Goal: Task Accomplishment & Management: Manage account settings

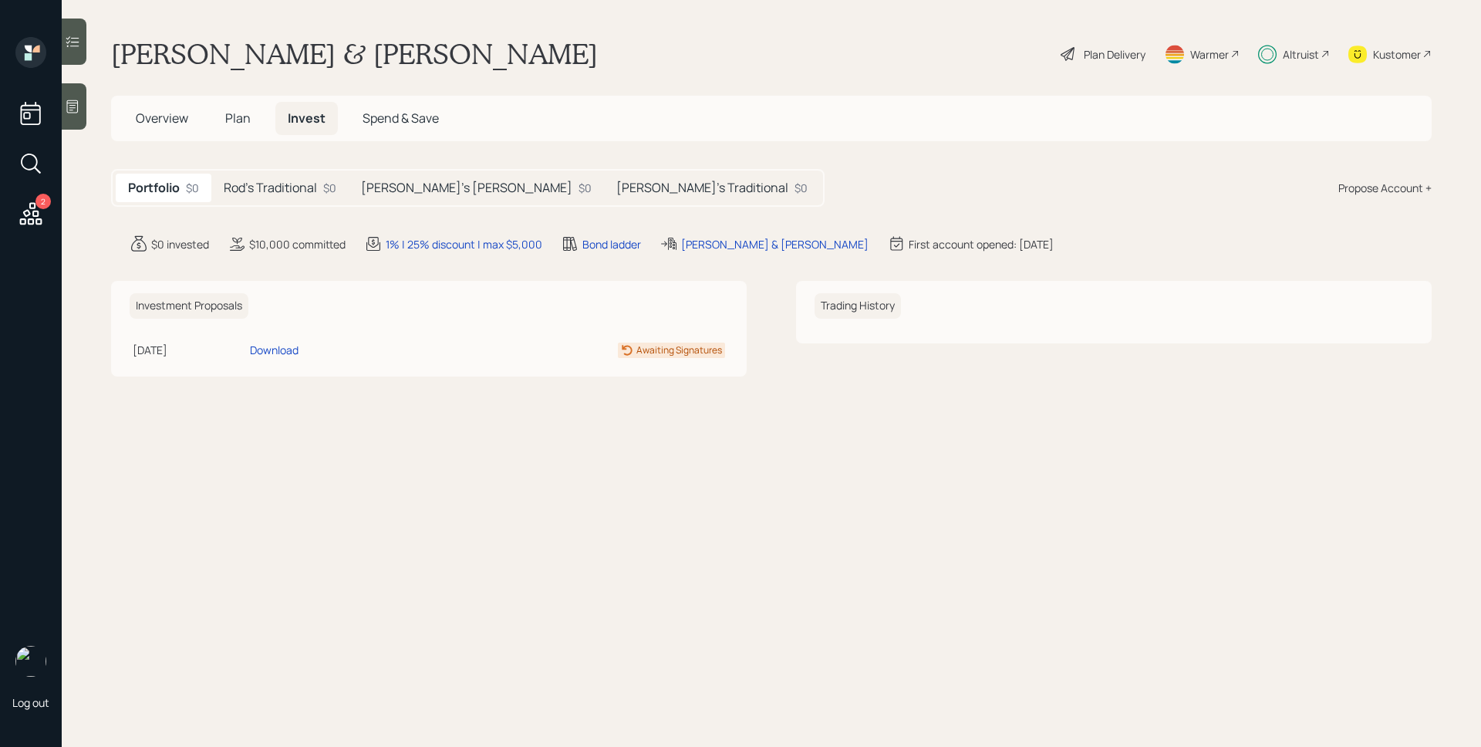
click at [287, 188] on h5 "Rod's Traditional" at bounding box center [270, 188] width 93 height 15
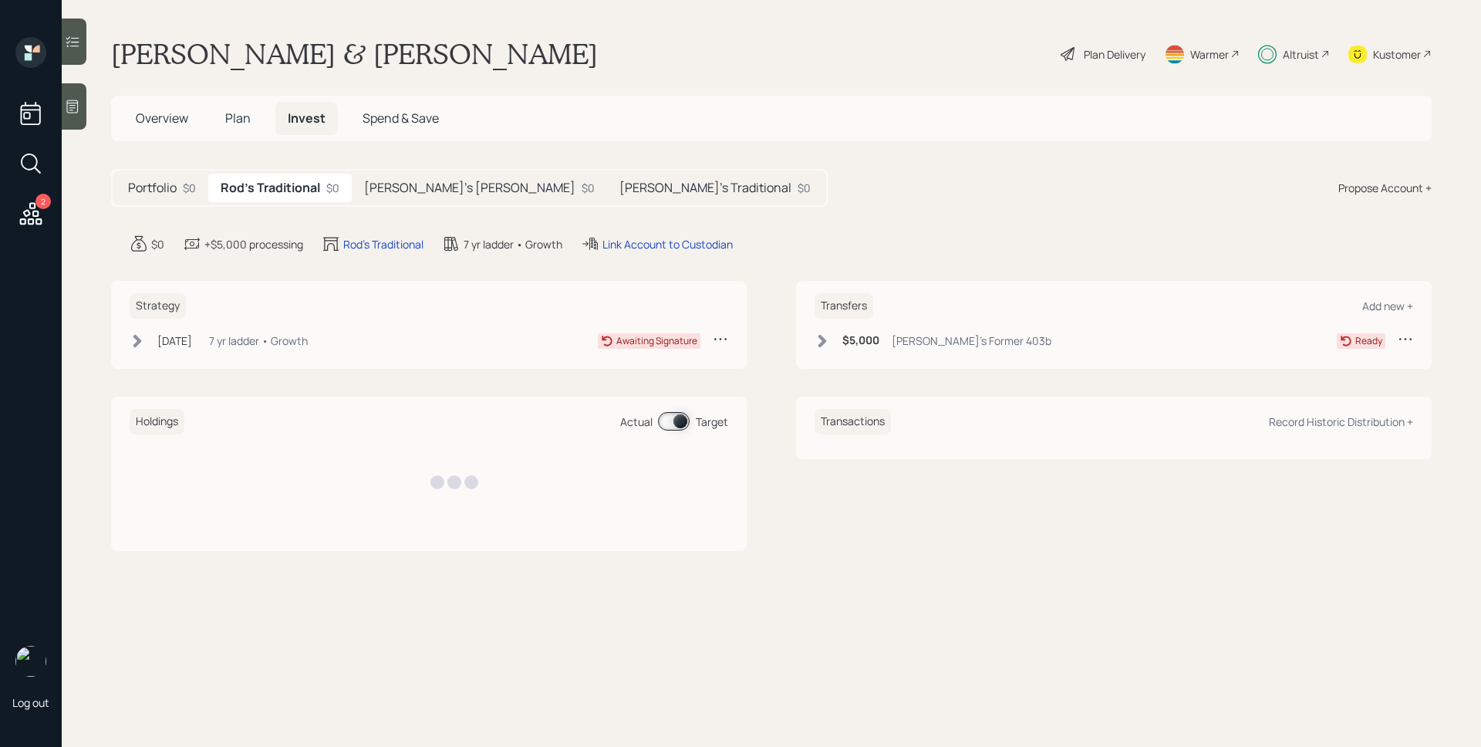
click at [619, 187] on h5 "Latanya's Traditional" at bounding box center [705, 188] width 172 height 15
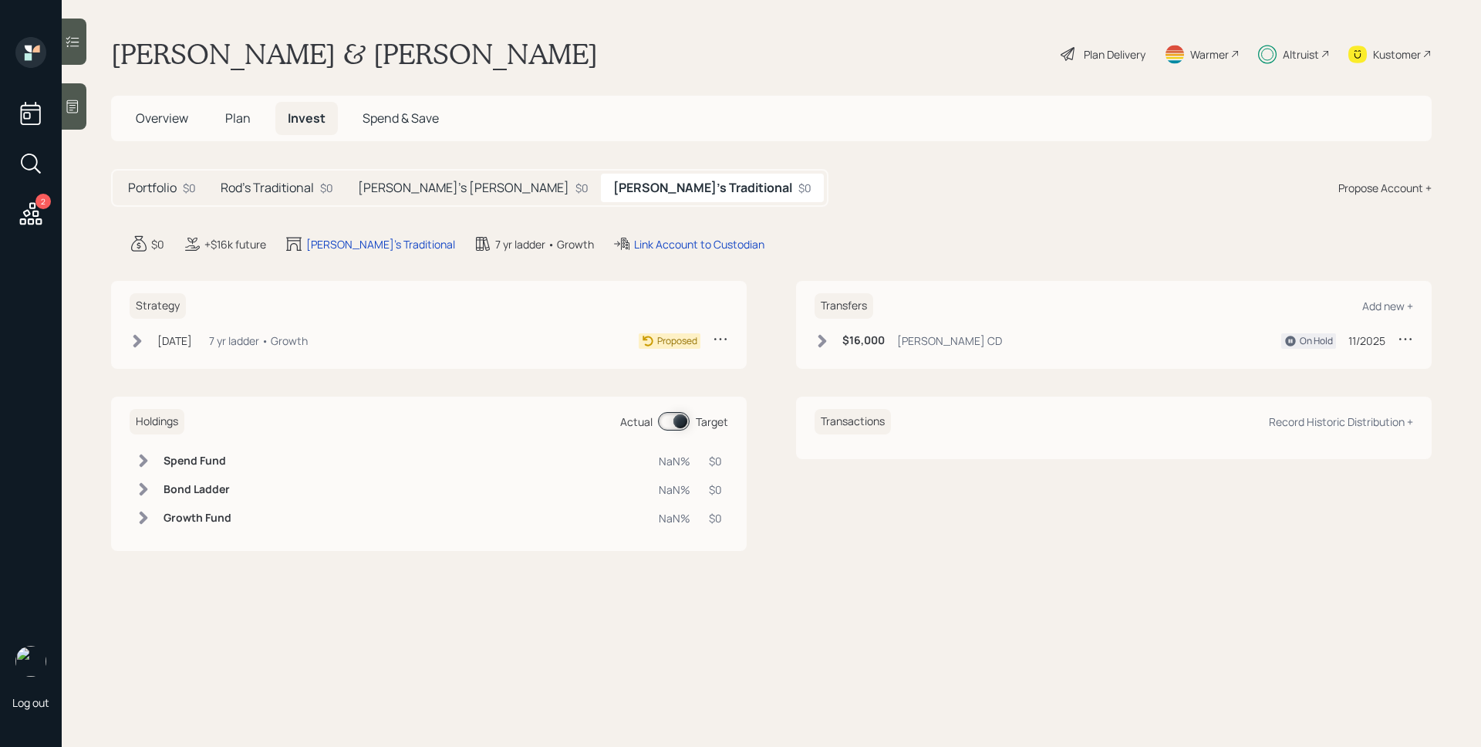
click at [411, 193] on h5 "Latanya's Roth" at bounding box center [463, 188] width 211 height 15
click at [227, 341] on div "Aug 28, 2025 Thursday, August 28, 2025 4:22 PM EDT 7 yr ladder • Growth" at bounding box center [219, 340] width 178 height 19
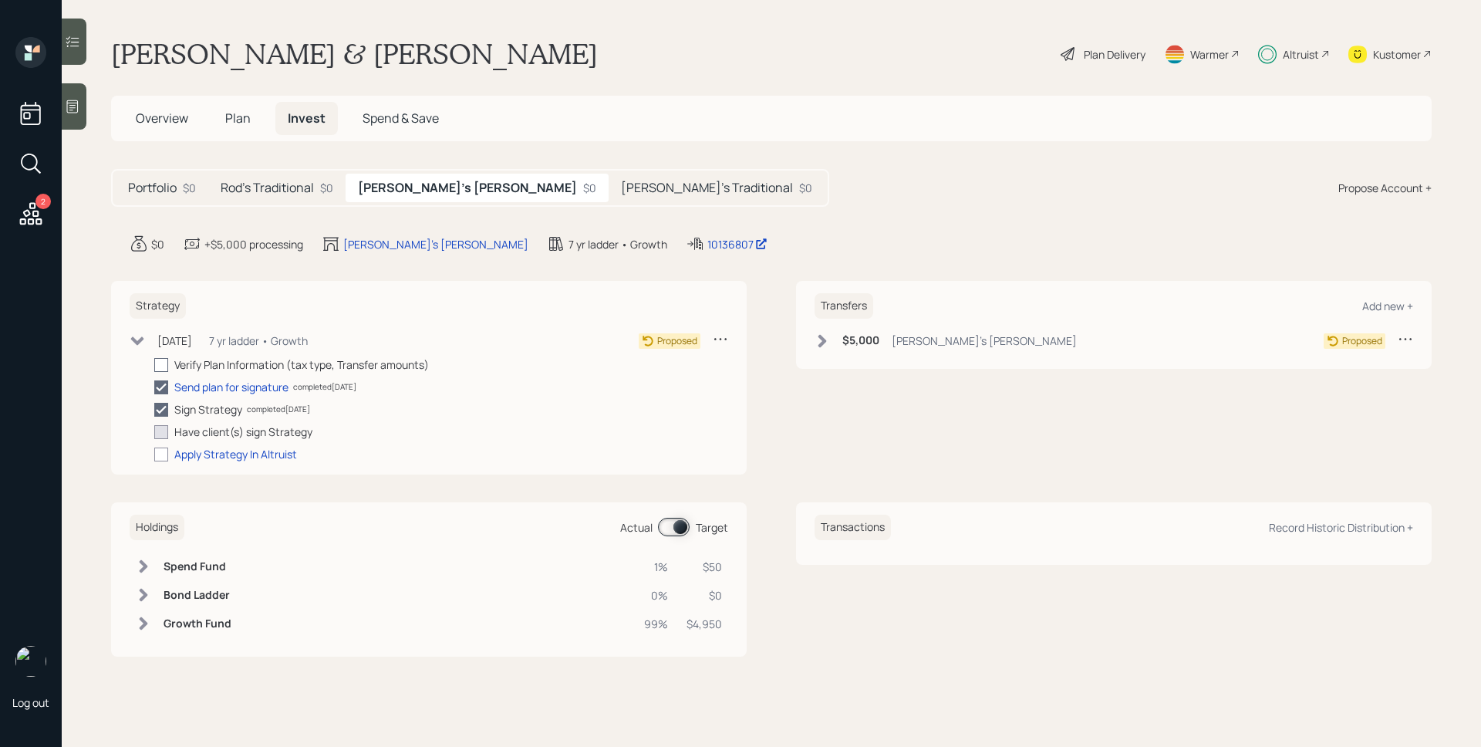
click at [160, 360] on div at bounding box center [161, 365] width 14 height 14
click at [154, 364] on input "checkbox" at bounding box center [154, 364] width 1 height 1
checkbox input "true"
click at [876, 334] on h6 "$5,000" at bounding box center [860, 340] width 37 height 13
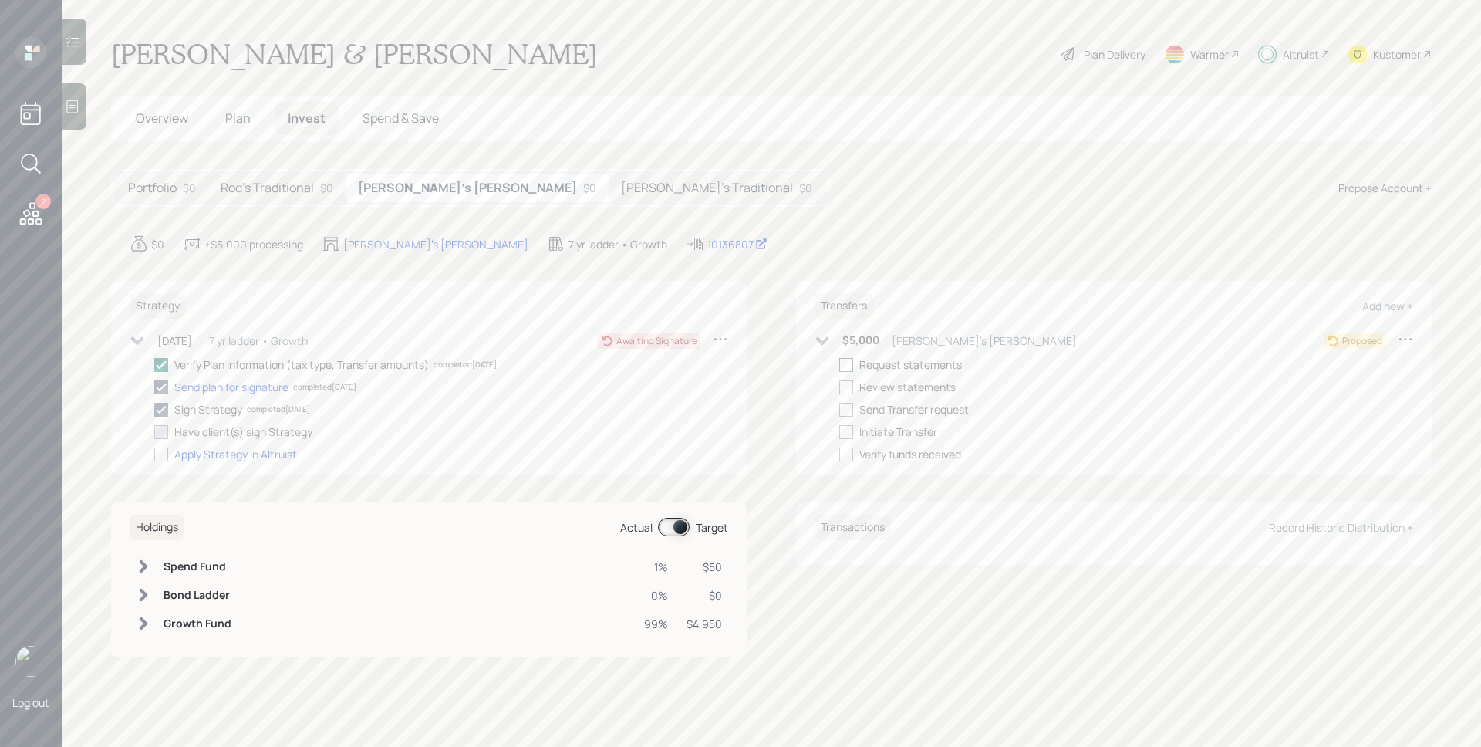
click at [852, 363] on div at bounding box center [846, 365] width 14 height 14
click at [839, 364] on input "checkbox" at bounding box center [838, 364] width 1 height 1
checkbox input "true"
click at [268, 184] on h5 "Rod's Traditional" at bounding box center [267, 188] width 93 height 15
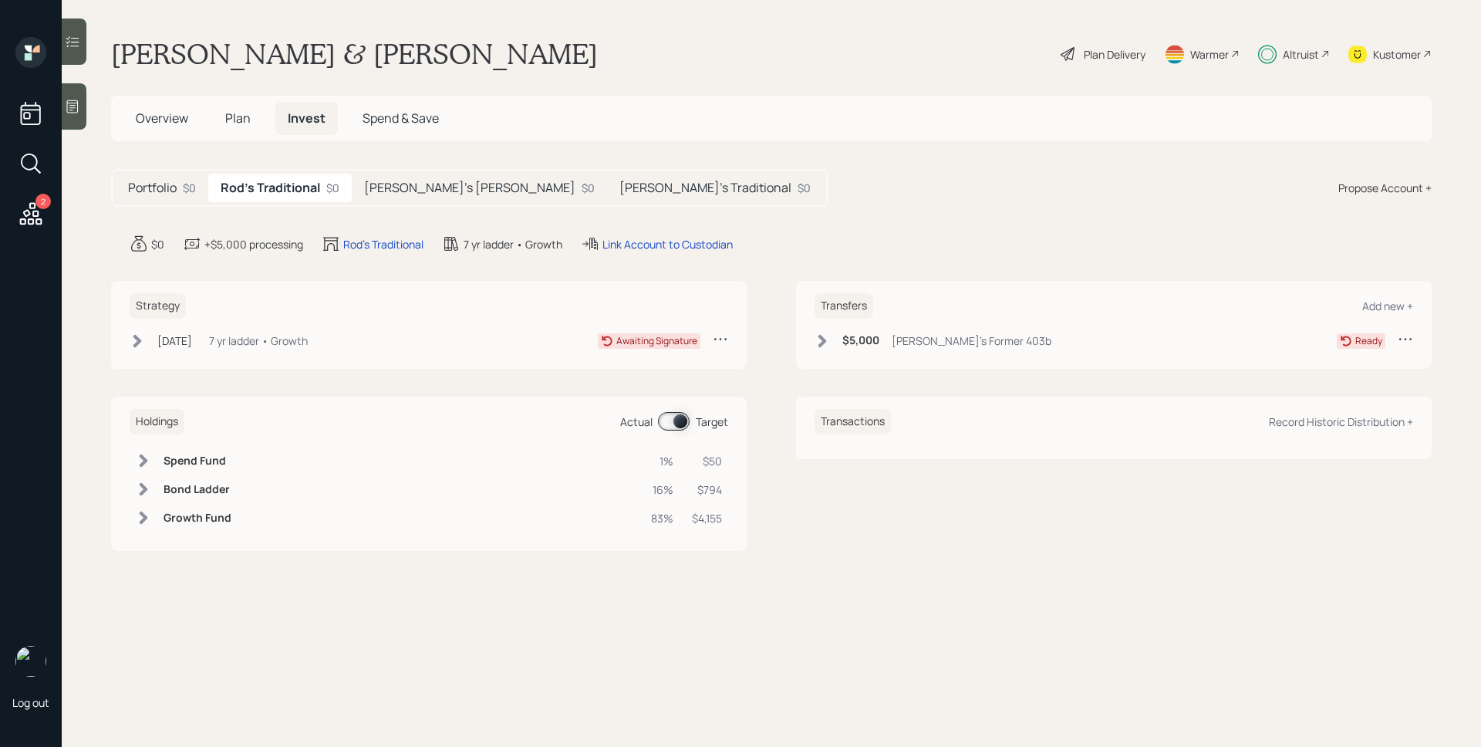
click at [862, 342] on h6 "$5,000" at bounding box center [860, 340] width 37 height 13
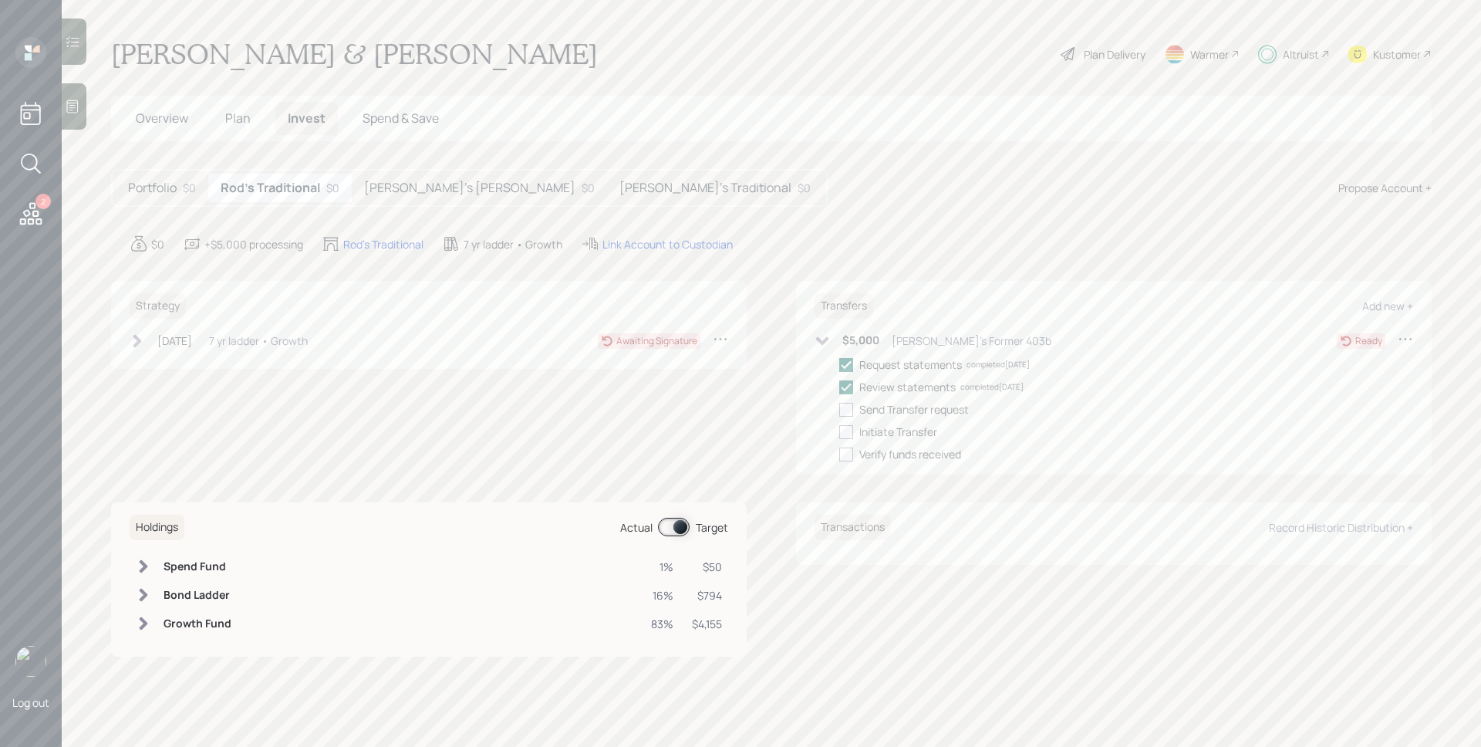
click at [838, 219] on main "Latanya & Rod Beck Plan Delivery Warmer Altruist Kustomer Overview Plan Invest …" at bounding box center [771, 373] width 1419 height 747
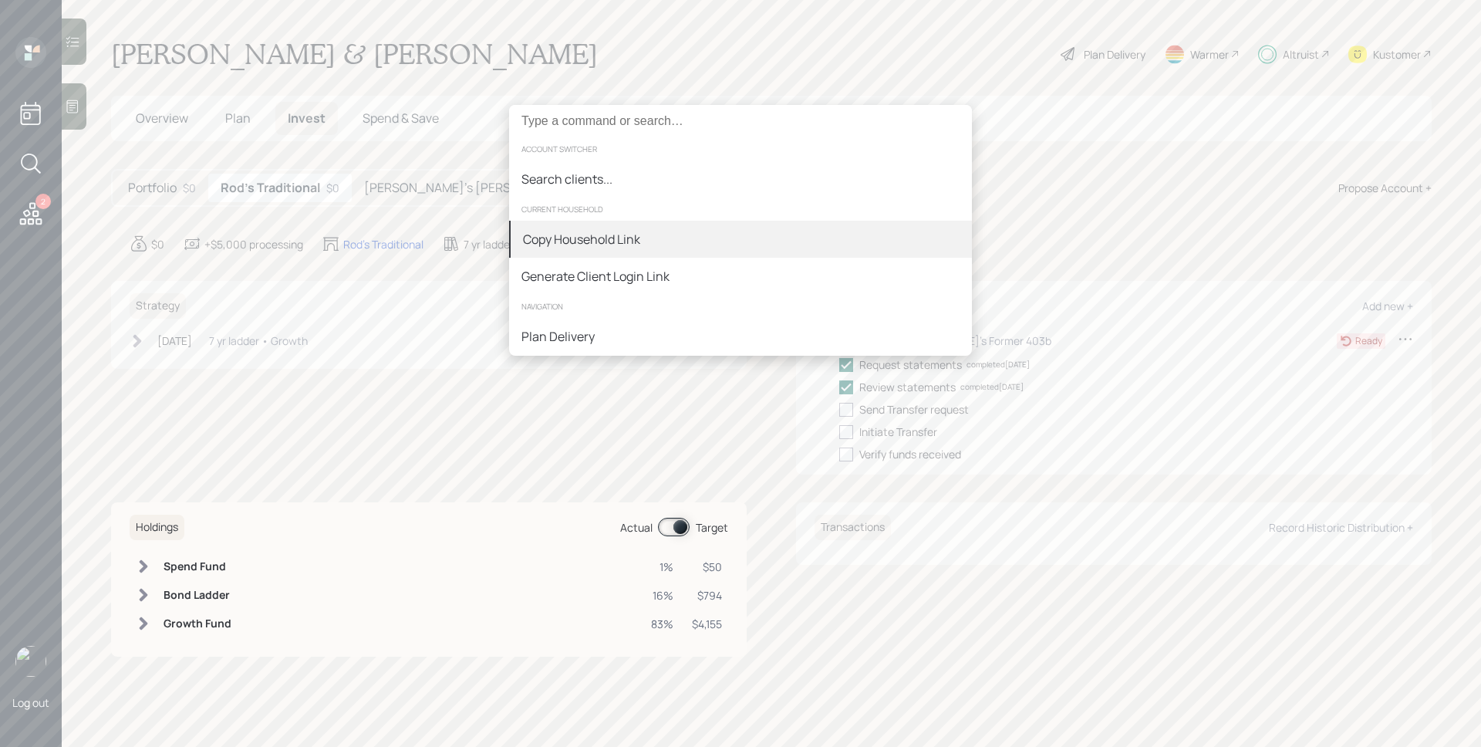
click at [624, 232] on div "Copy Household Link" at bounding box center [581, 239] width 117 height 19
